Goal: Browse casually

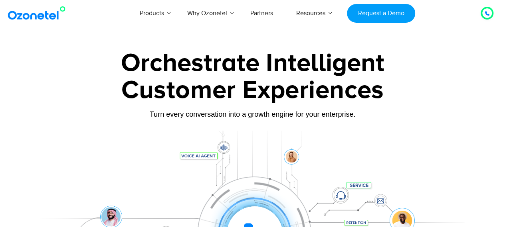
click at [53, 138] on div at bounding box center [252, 223] width 443 height 184
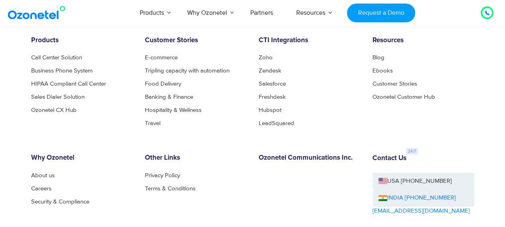
scroll to position [4270, 0]
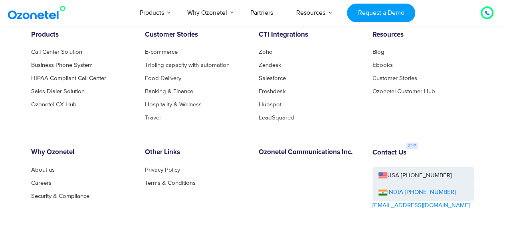
click at [24, 15] on img at bounding box center [38, 13] width 65 height 14
